Goal: Navigation & Orientation: Find specific page/section

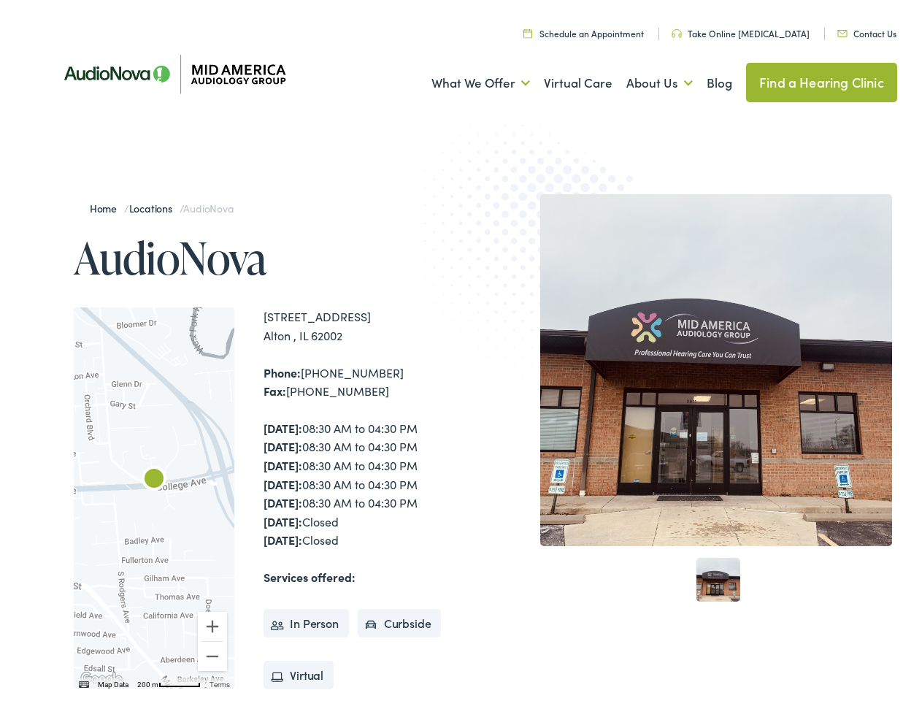
click at [461, 351] on img at bounding box center [541, 250] width 286 height 312
click at [467, 79] on link "What We Offer" at bounding box center [481, 79] width 99 height 54
click at [644, 79] on link "About Us" at bounding box center [660, 79] width 66 height 54
click at [154, 494] on div at bounding box center [154, 493] width 161 height 381
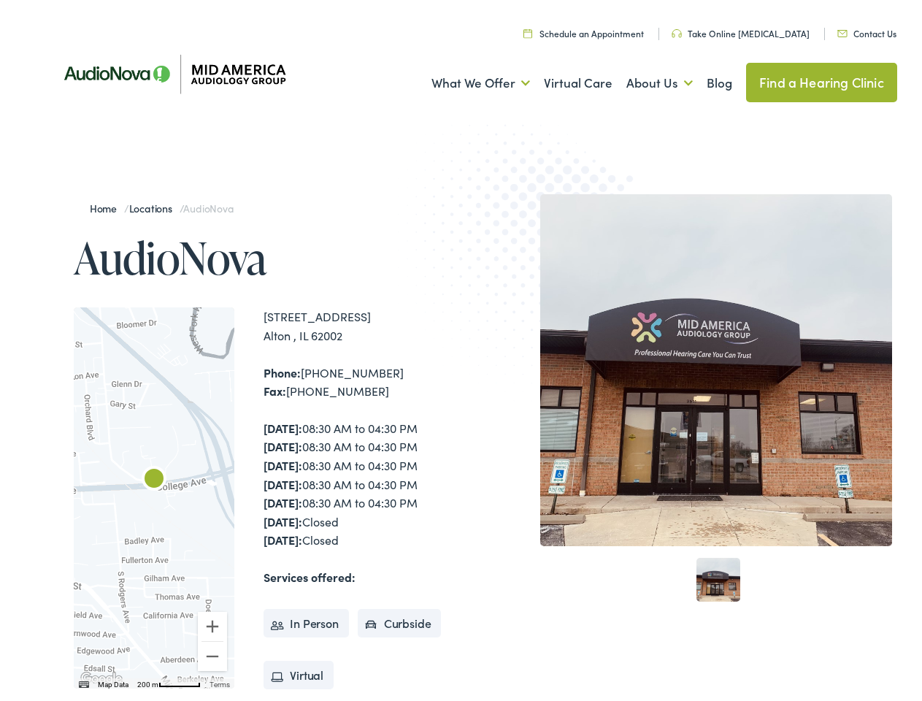
click at [154, 494] on div at bounding box center [154, 493] width 161 height 381
click at [154, 476] on img "AudioNova" at bounding box center [154, 476] width 35 height 35
click at [213, 622] on button "Zoom in" at bounding box center [212, 622] width 29 height 29
click at [213, 652] on button "Zoom out" at bounding box center [212, 652] width 29 height 29
click at [83, 681] on img "Keyboard shortcuts" at bounding box center [84, 680] width 10 height 7
